Goal: Check status: Check status

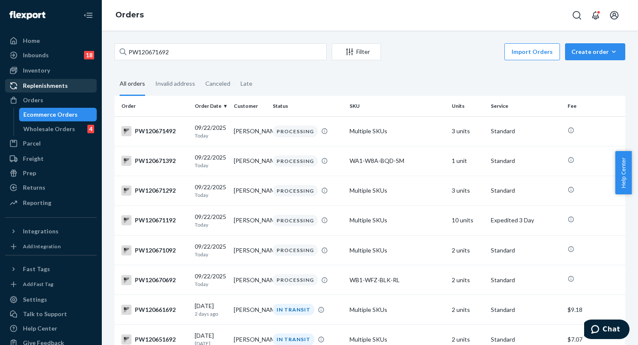
drag, startPoint x: 54, startPoint y: 101, endPoint x: 71, endPoint y: 92, distance: 18.8
click at [54, 101] on div "Orders" at bounding box center [51, 100] width 90 height 12
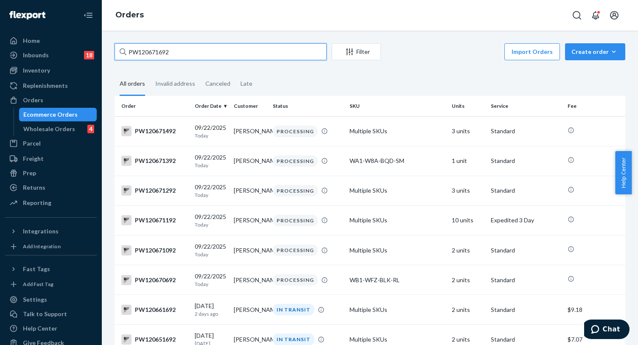
click at [162, 49] on input "PW120671692" at bounding box center [221, 51] width 212 height 17
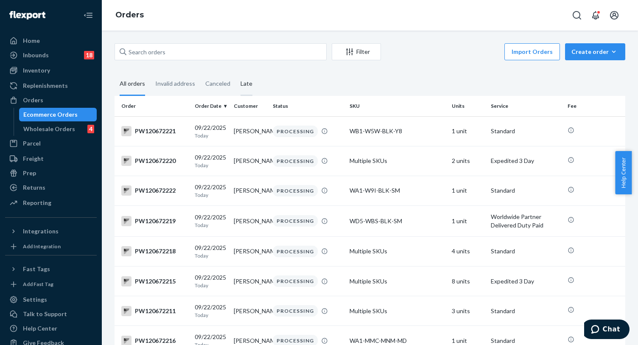
click at [245, 75] on div "Late" at bounding box center [247, 84] width 12 height 23
click at [236, 73] on input "Late" at bounding box center [236, 73] width 0 height 0
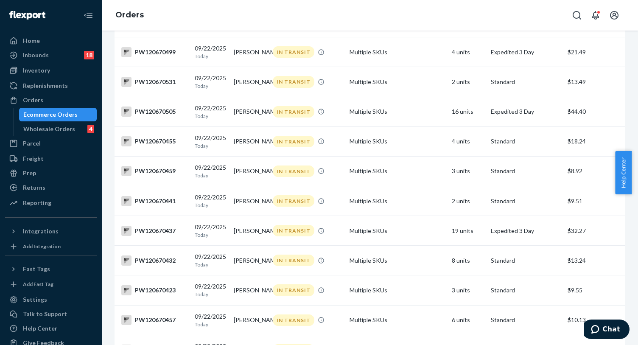
scroll to position [2377, 0]
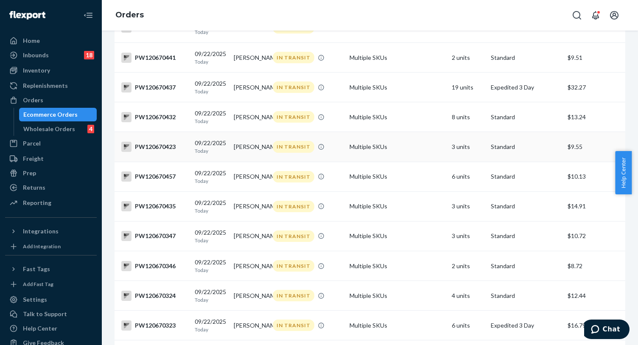
click at [388, 162] on td "Multiple SKUs" at bounding box center [397, 147] width 102 height 30
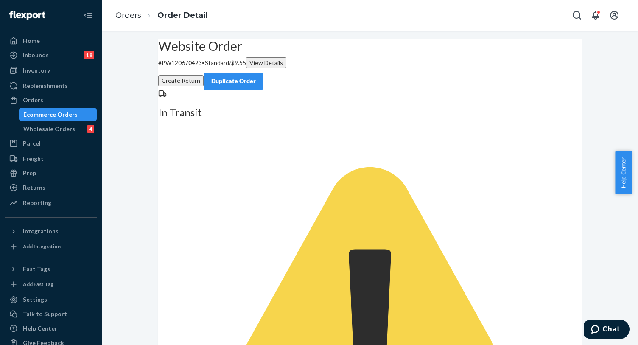
click at [198, 68] on p "# PW120670423 • Standard / $9.55 View Details" at bounding box center [370, 62] width 424 height 11
copy p "PW120670423"
click at [126, 17] on link "Orders" at bounding box center [128, 15] width 26 height 9
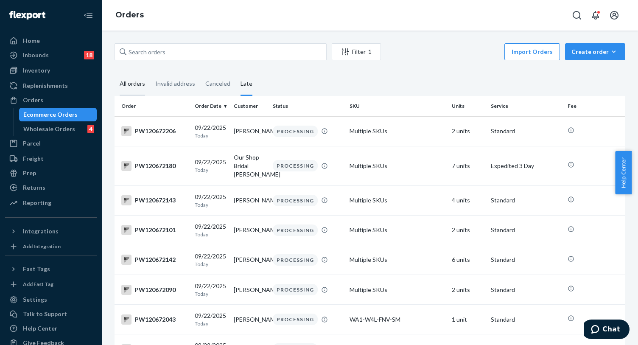
click at [129, 83] on div "All orders" at bounding box center [132, 84] width 25 height 23
click at [115, 73] on input "All orders" at bounding box center [115, 73] width 0 height 0
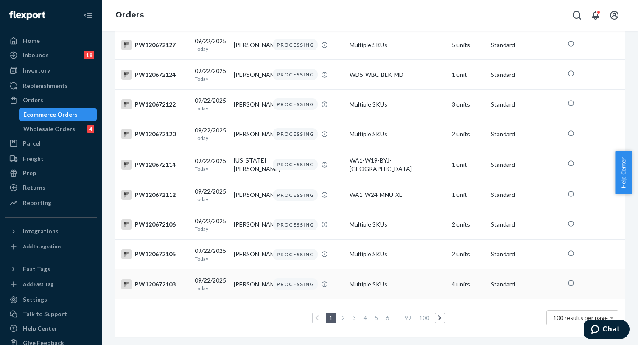
scroll to position [2901, 0]
click at [373, 314] on link "5" at bounding box center [376, 317] width 7 height 7
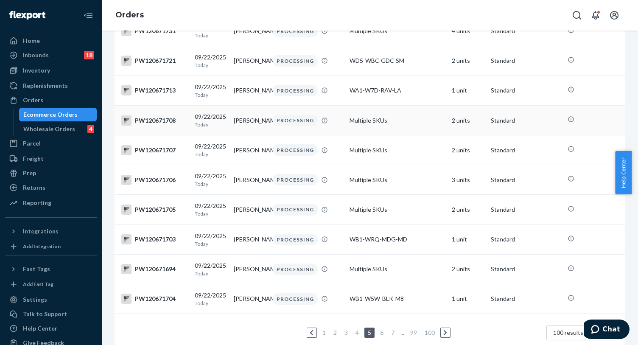
scroll to position [2939, 0]
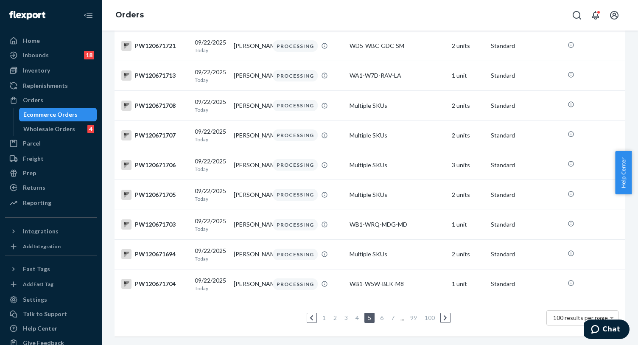
click at [390, 314] on link "7" at bounding box center [393, 317] width 7 height 7
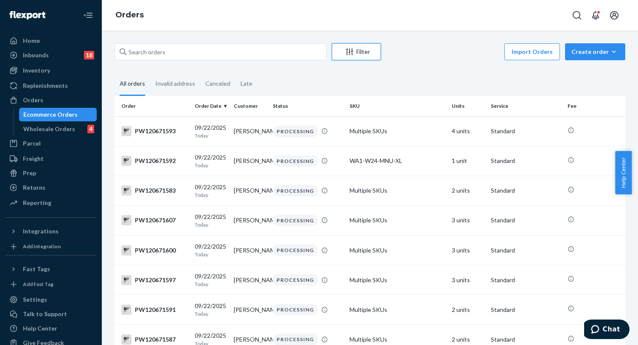
click at [357, 51] on div "Filter" at bounding box center [356, 52] width 48 height 8
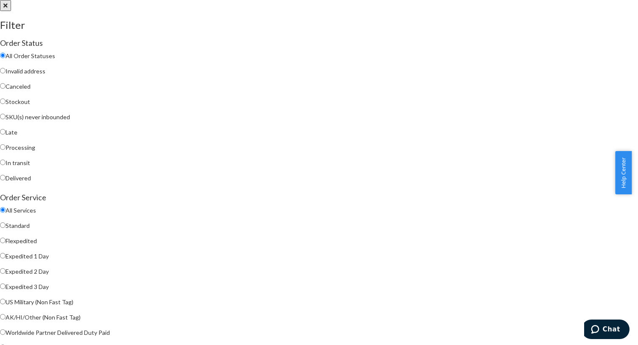
click at [6, 165] on input "In transit" at bounding box center [3, 163] width 6 height 6
radio input "true"
radio input "false"
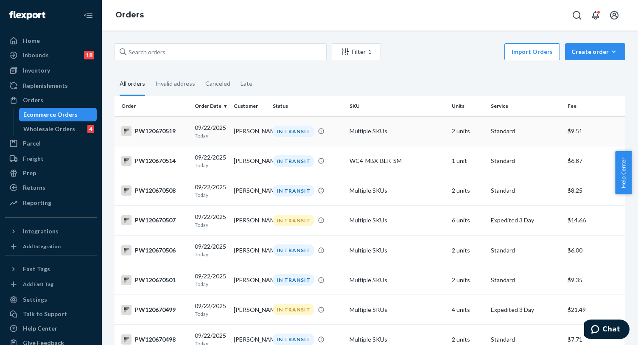
click at [366, 138] on td "Multiple SKUs" at bounding box center [397, 131] width 102 height 30
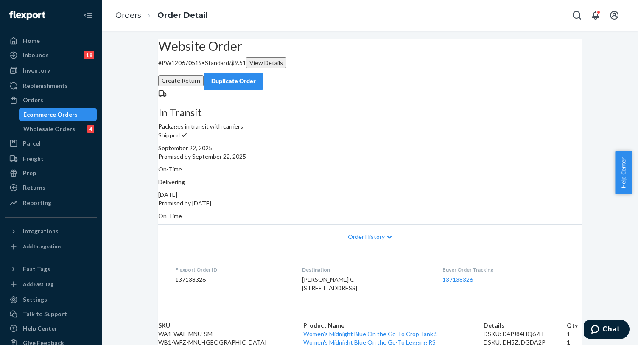
click at [211, 68] on p "# PW120670519 • Standard / $9.51 View Details" at bounding box center [370, 62] width 424 height 11
copy p "PW120670519"
click at [207, 68] on p "# PW120670519 • Standard / $9.51 View Details" at bounding box center [370, 62] width 424 height 11
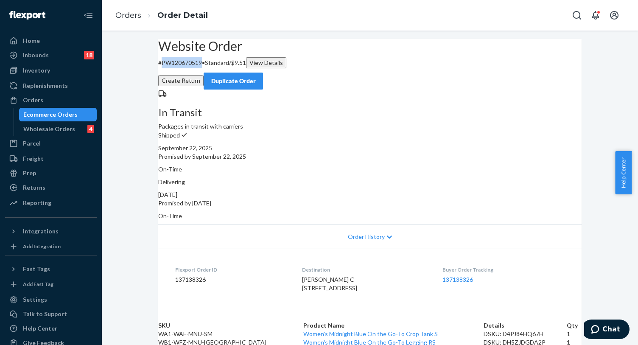
copy p "PW120670519"
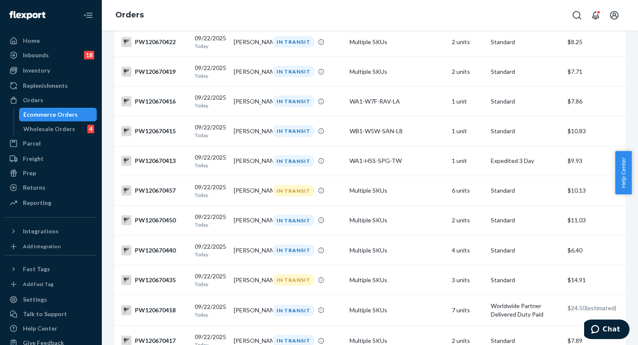
scroll to position [2920, 0]
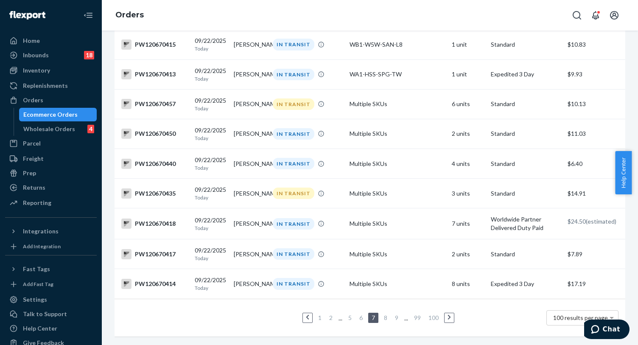
click at [394, 314] on link "9" at bounding box center [397, 317] width 7 height 7
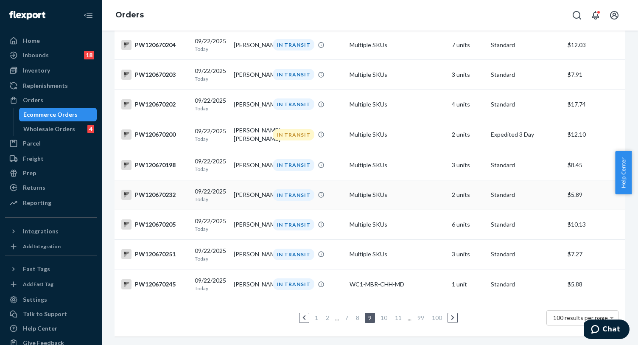
scroll to position [2905, 0]
click at [395, 314] on link "11" at bounding box center [399, 317] width 10 height 7
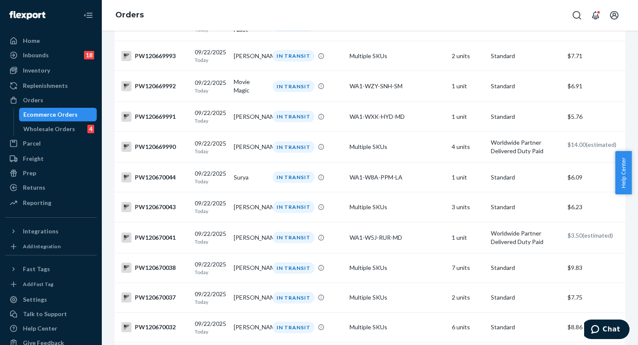
scroll to position [2906, 0]
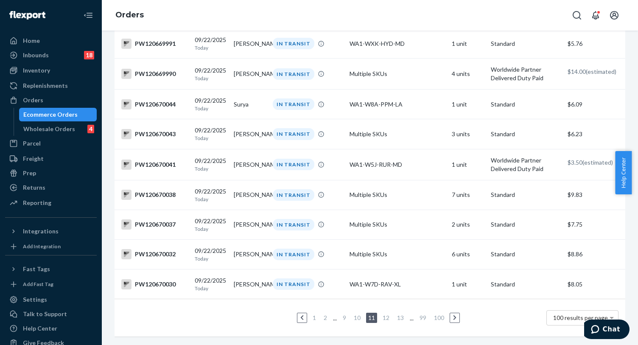
click at [398, 314] on link "13" at bounding box center [401, 317] width 10 height 7
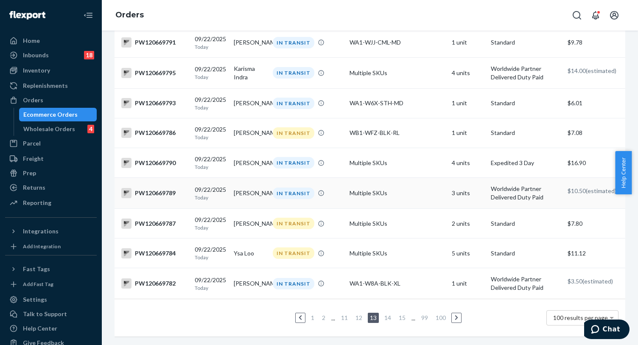
scroll to position [2936, 0]
click at [397, 314] on link "15" at bounding box center [402, 317] width 10 height 7
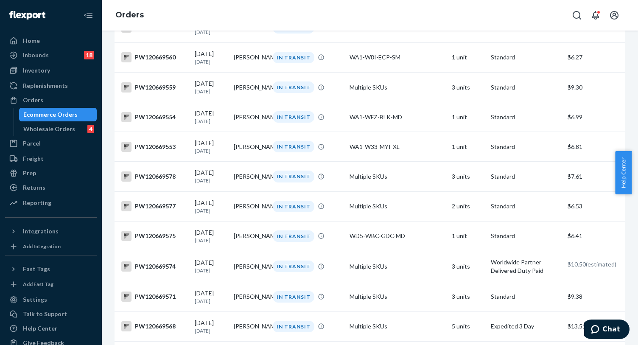
scroll to position [2547, 0]
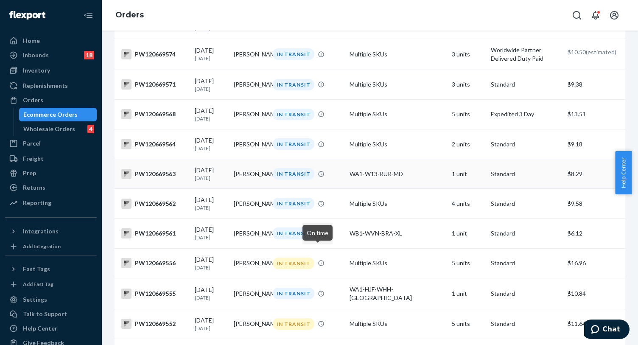
click at [314, 180] on div "IN TRANSIT" at bounding box center [307, 173] width 73 height 11
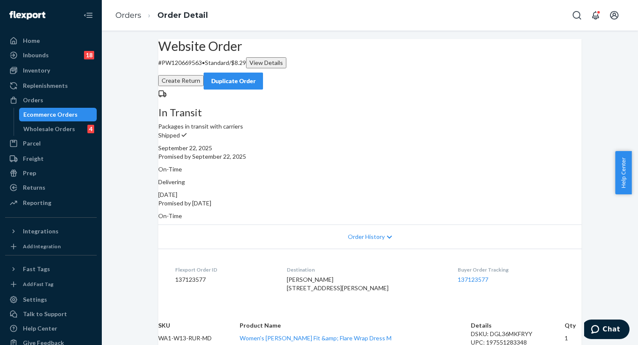
click at [210, 68] on p "# PW120669563 • Standard / $8.29 View Details" at bounding box center [370, 62] width 424 height 11
copy p "PW120669563"
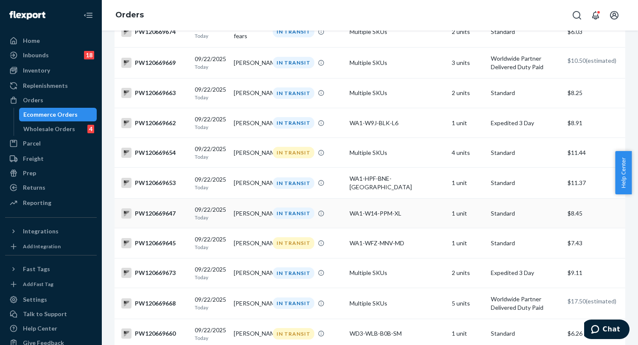
scroll to position [212, 0]
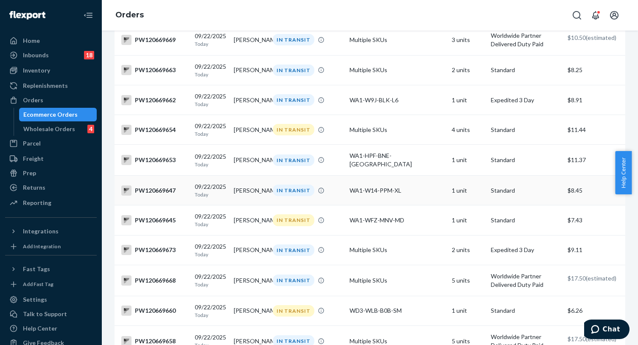
click at [377, 194] on div "WA1-W14-PPM-XL" at bounding box center [398, 190] width 96 height 8
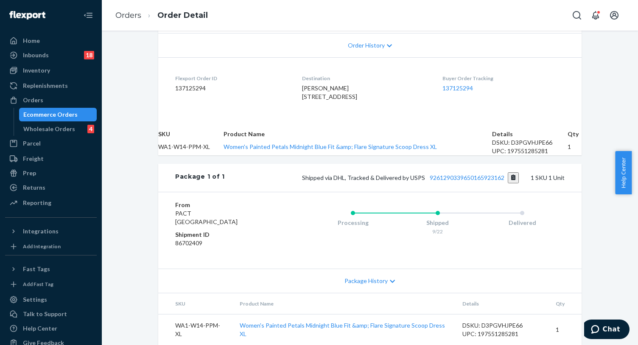
scroll to position [235, 0]
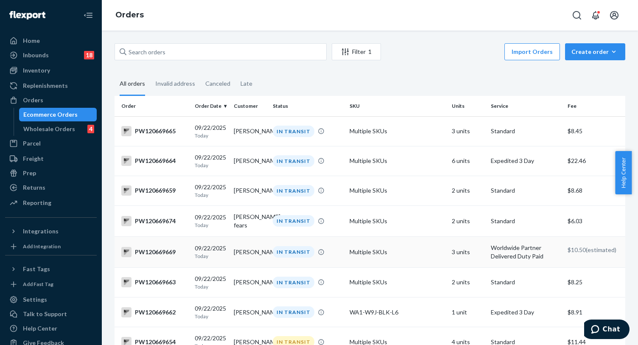
click at [325, 250] on div "IN TRANSIT" at bounding box center [307, 251] width 73 height 11
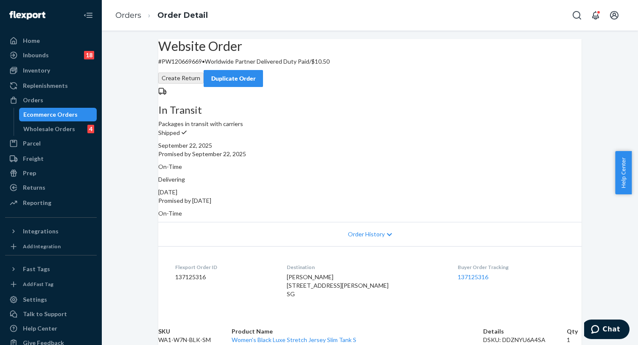
click at [207, 66] on p "# PW120669669 • Worldwide Partner Delivered Duty Paid / $10.50" at bounding box center [370, 61] width 424 height 8
copy p "PW120669669"
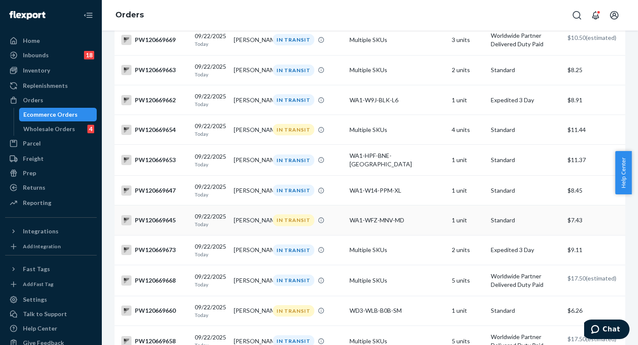
scroll to position [382, 0]
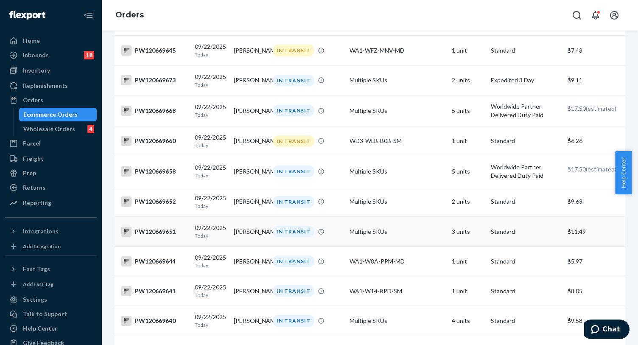
click at [378, 245] on td "Multiple SKUs" at bounding box center [397, 232] width 102 height 30
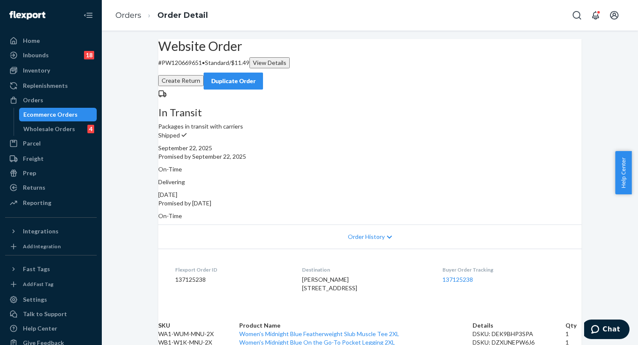
click at [204, 68] on p "# PW120669651 • Standard / $11.49 View Details" at bounding box center [370, 62] width 424 height 11
copy p "PW120669651"
